Goal: Task Accomplishment & Management: Use online tool/utility

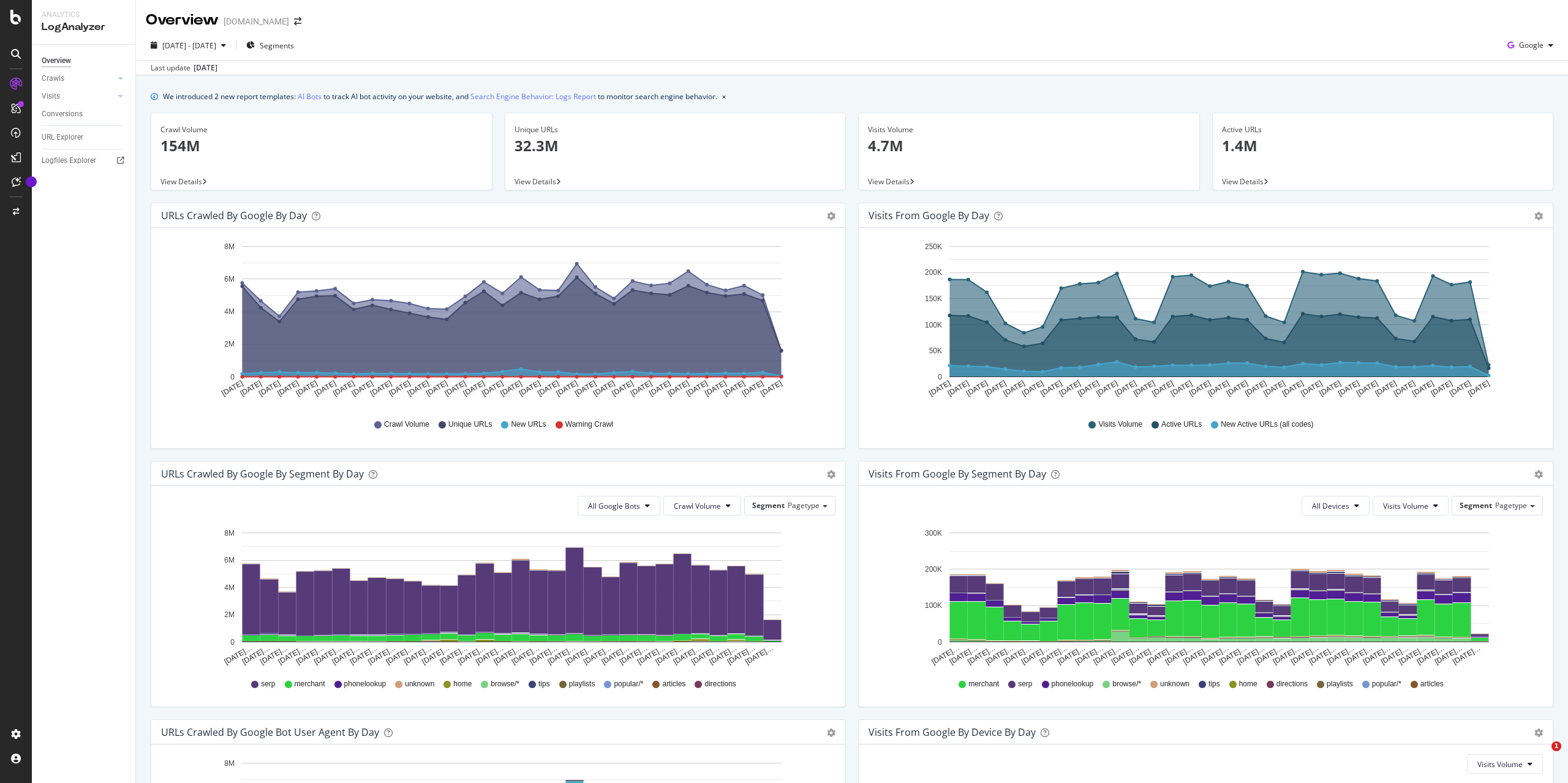
click at [75, 159] on div "Logfiles Explorer" at bounding box center [69, 160] width 55 height 13
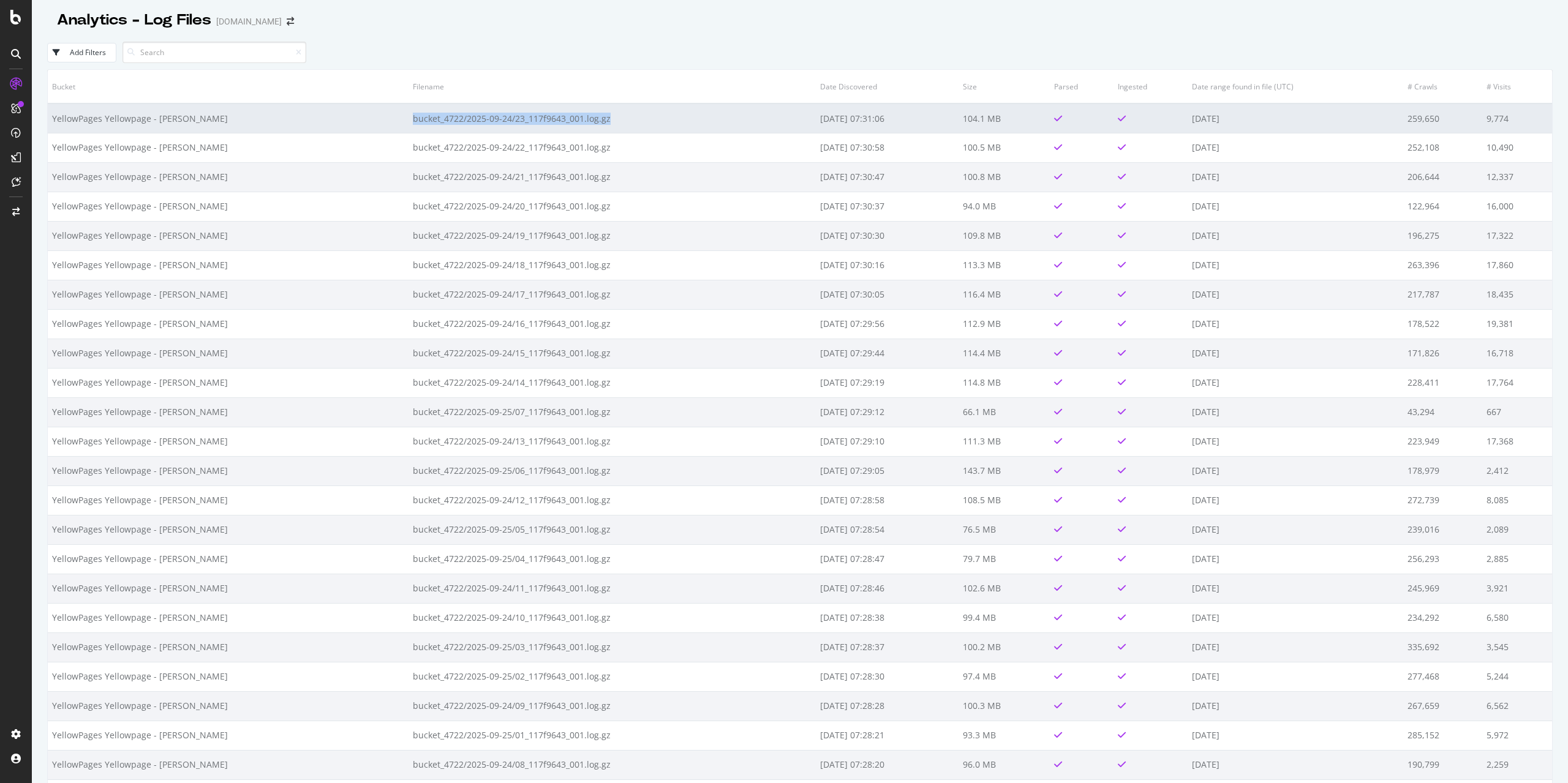
click at [408, 112] on td "bucket_4722/2025-09-24/23_117f9643_001.log.gz" at bounding box center [612, 118] width 408 height 30
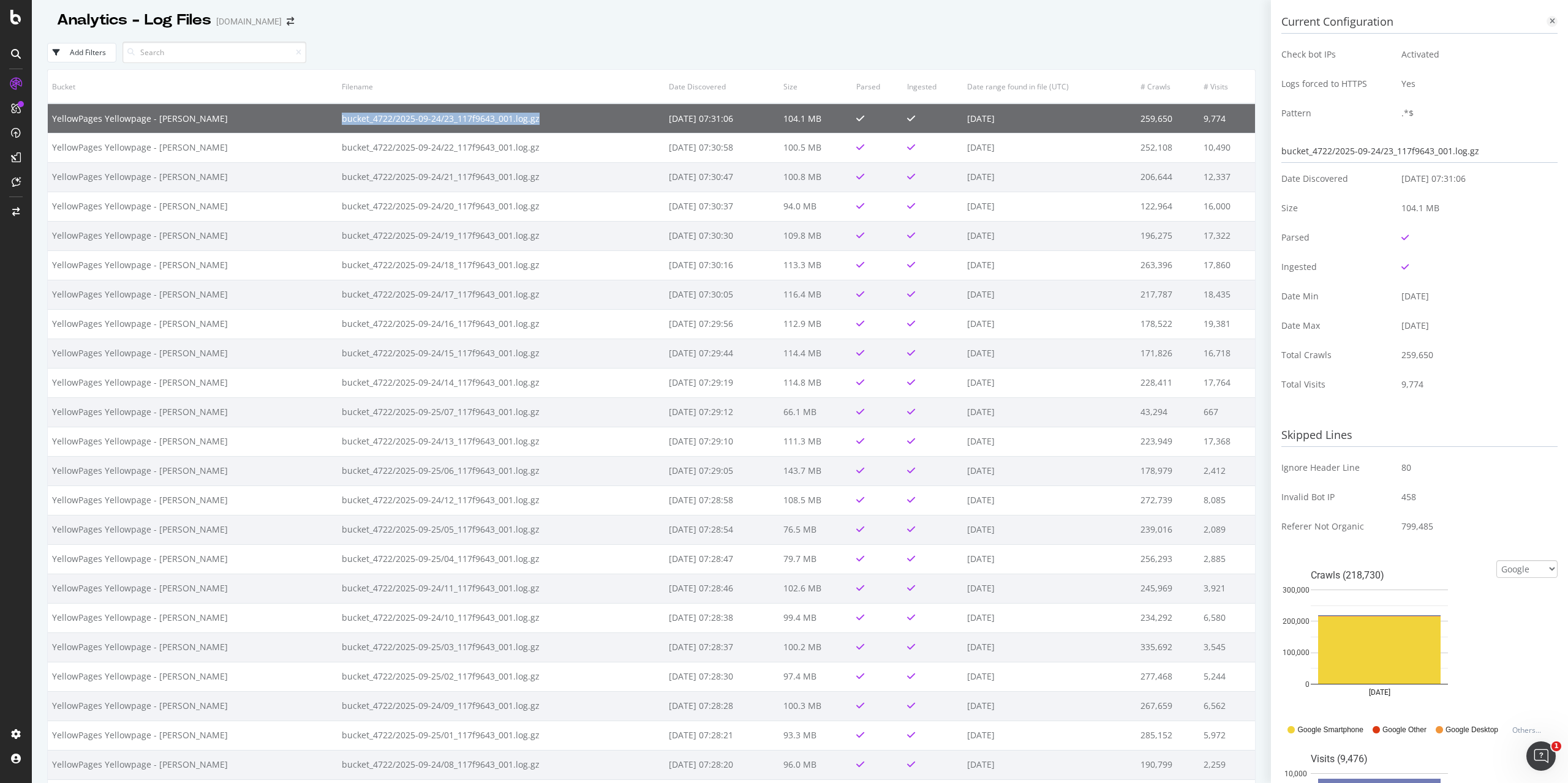
click at [1553, 20] on icon at bounding box center [1552, 21] width 5 height 7
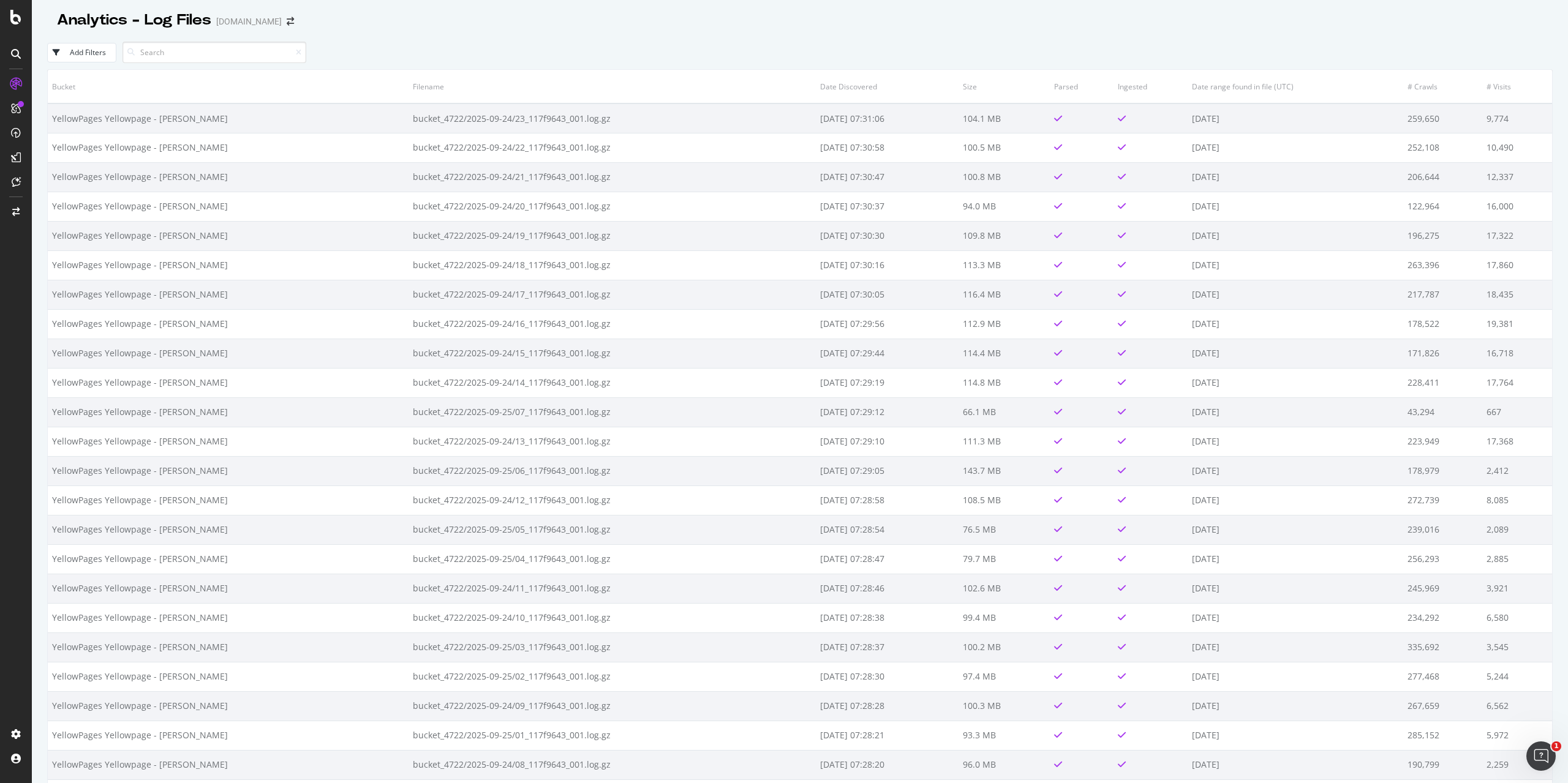
click at [1302, 39] on div "Add Filters" at bounding box center [800, 52] width 1506 height 34
